Goal: Navigation & Orientation: Understand site structure

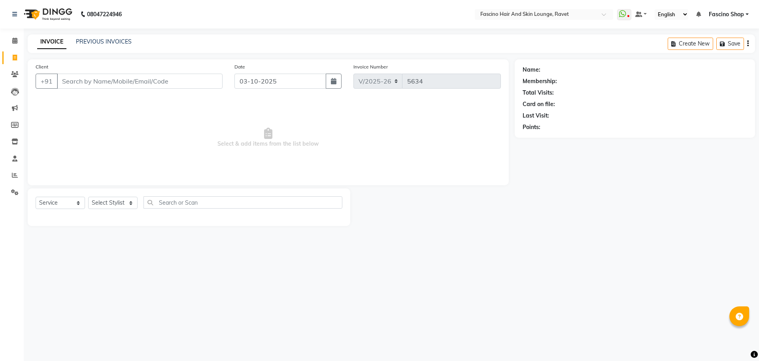
select select "5190"
select select "service"
click at [118, 38] on link "PREVIOUS INVOICES" at bounding box center [104, 41] width 56 height 7
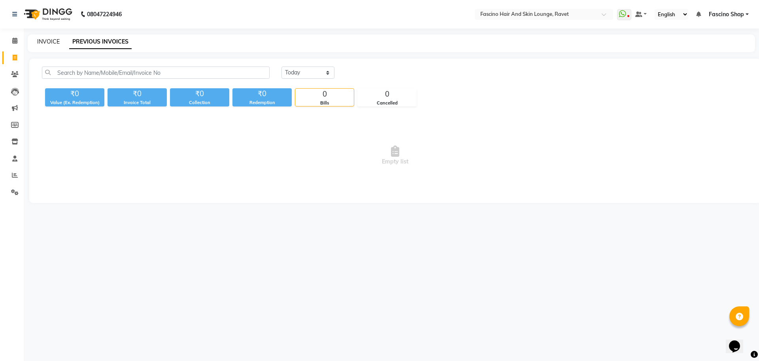
click at [45, 40] on link "INVOICE" at bounding box center [48, 41] width 23 height 7
select select "5190"
select select "service"
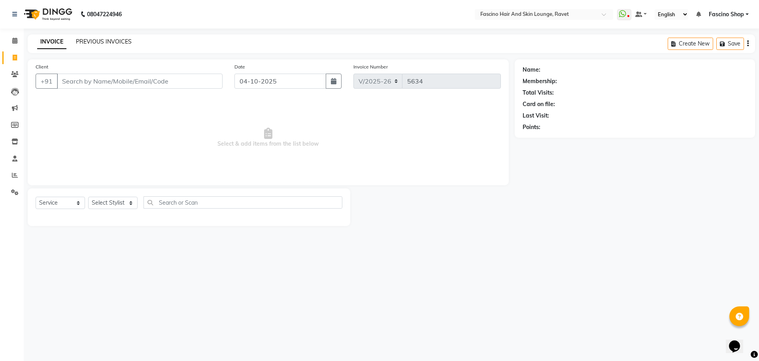
click at [100, 43] on link "PREVIOUS INVOICES" at bounding box center [104, 41] width 56 height 7
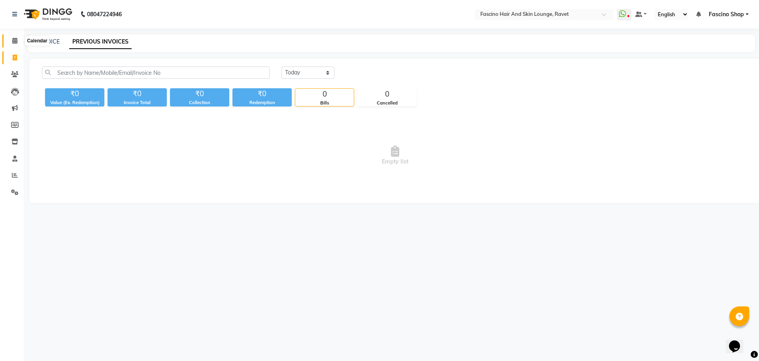
click at [13, 43] on icon at bounding box center [14, 41] width 5 height 6
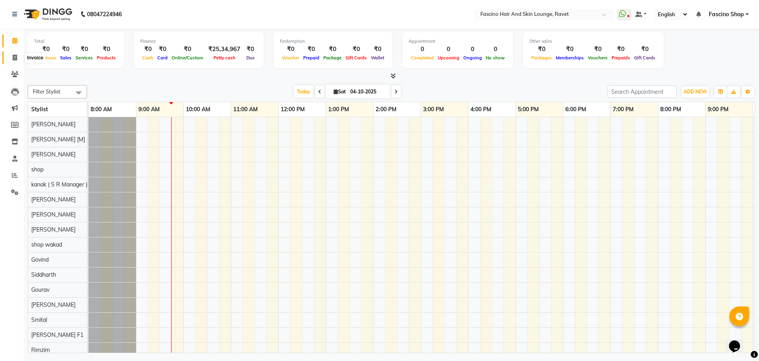
click at [14, 55] on icon at bounding box center [15, 58] width 4 height 6
select select "5190"
select select "service"
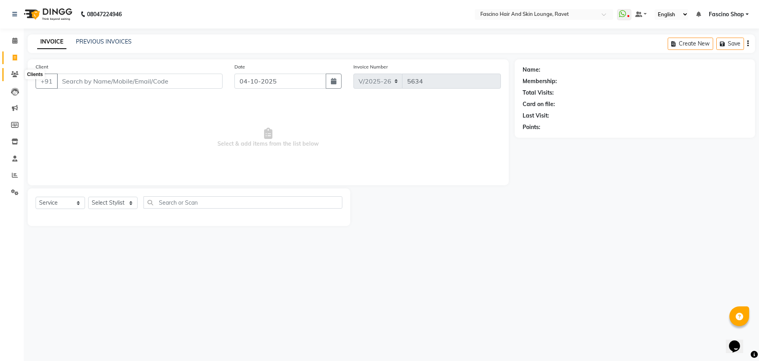
click at [14, 71] on icon at bounding box center [15, 74] width 8 height 6
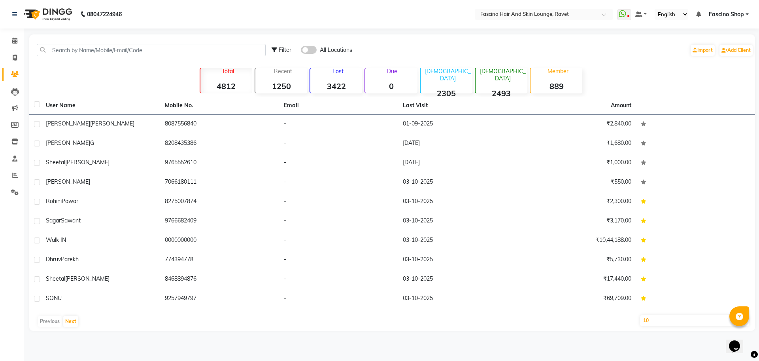
click at [16, 98] on li "Leads" at bounding box center [12, 91] width 24 height 17
click at [13, 90] on icon at bounding box center [15, 92] width 8 height 8
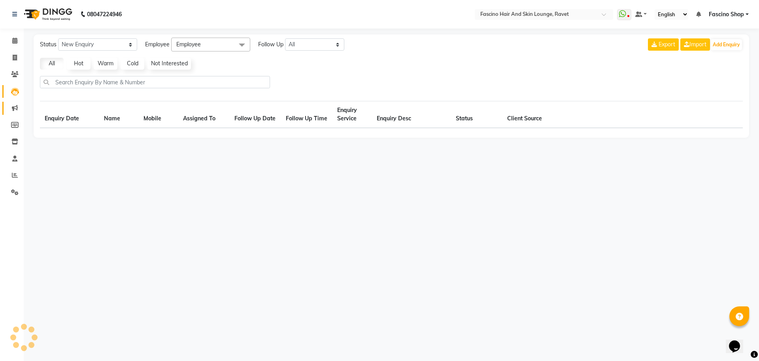
select select "10"
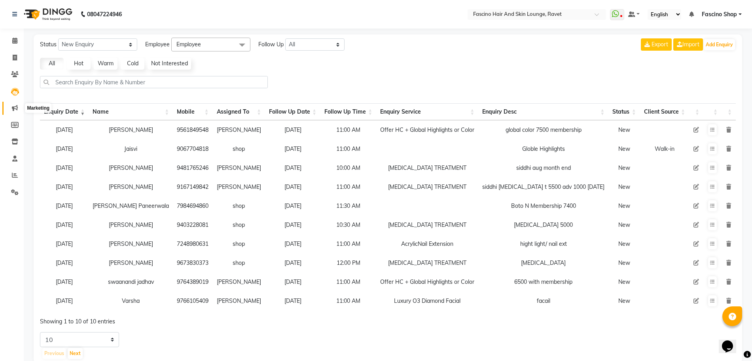
click at [13, 110] on icon at bounding box center [15, 108] width 6 height 6
